Goal: Task Accomplishment & Management: Manage account settings

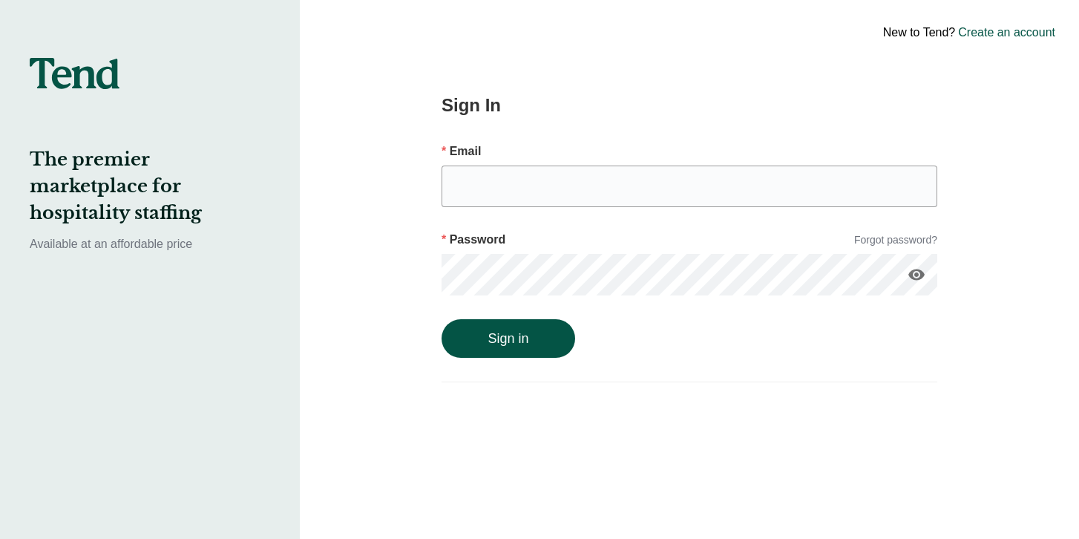
click at [613, 165] on form "Email Password Forgot password? visibility Sign in" at bounding box center [689, 249] width 496 height 215
click at [608, 185] on input "email" at bounding box center [689, 186] width 496 height 42
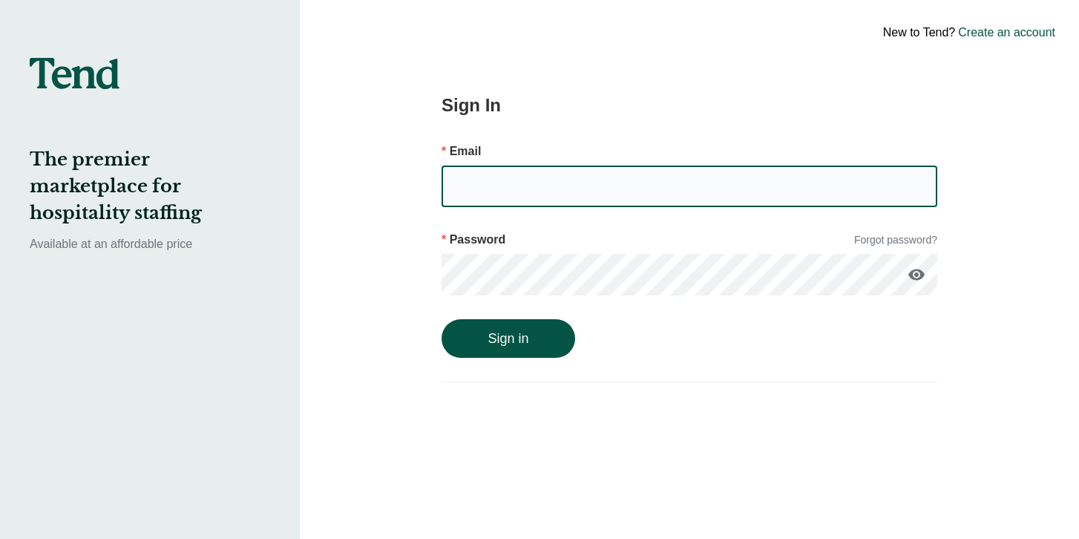
type input "[EMAIL_ADDRESS][DOMAIN_NAME]"
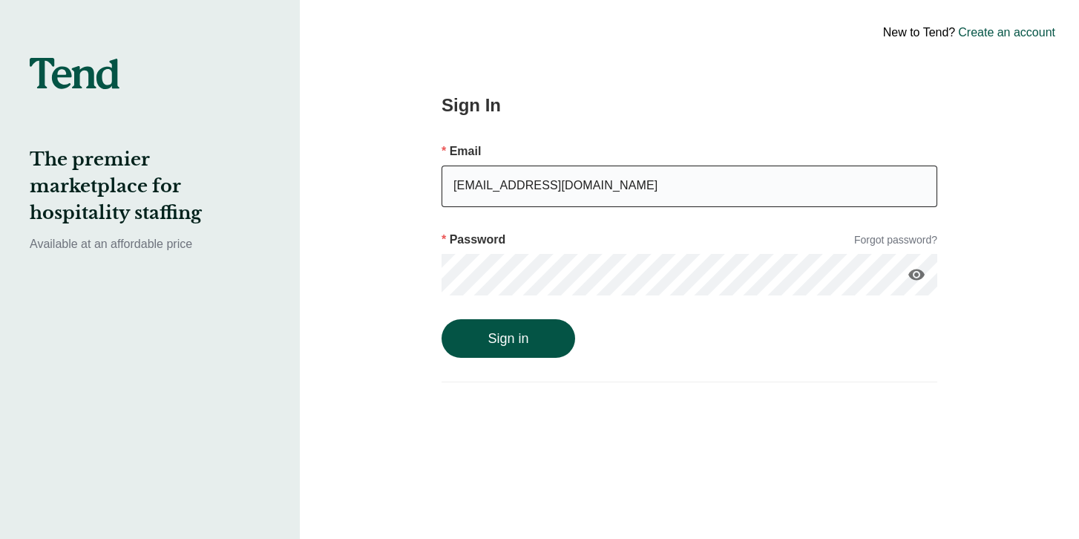
click at [441, 319] on button "Sign in" at bounding box center [508, 338] width 134 height 39
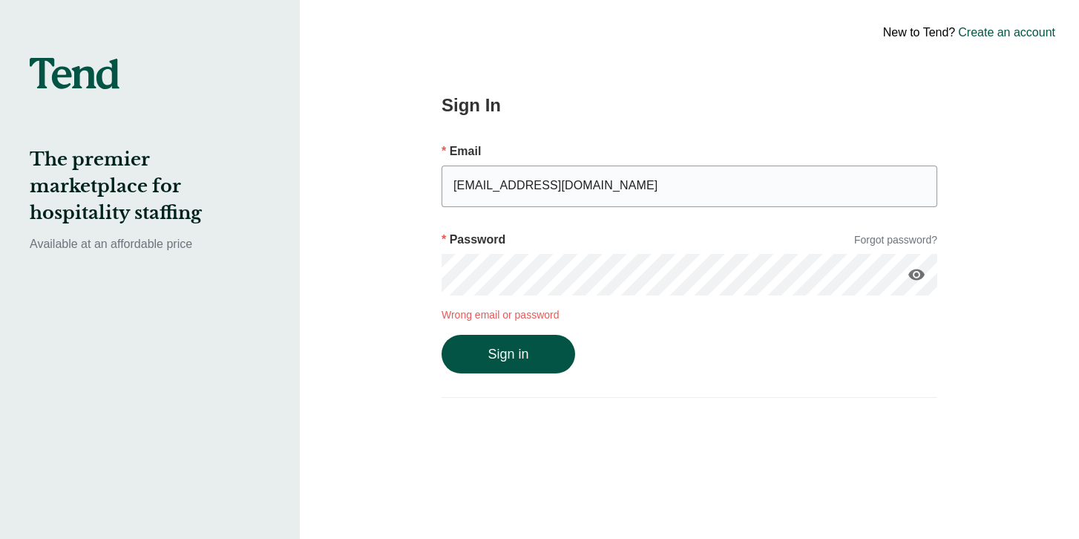
click at [441, 335] on button "Sign in" at bounding box center [508, 354] width 134 height 39
click at [918, 270] on icon "visibility" at bounding box center [916, 275] width 18 height 18
click at [441, 335] on button "Sign in" at bounding box center [508, 354] width 134 height 39
click at [577, 343] on div "Sign in" at bounding box center [689, 354] width 496 height 39
click at [539, 349] on button "Sign in" at bounding box center [508, 354] width 134 height 39
